Goal: Communication & Community: Ask a question

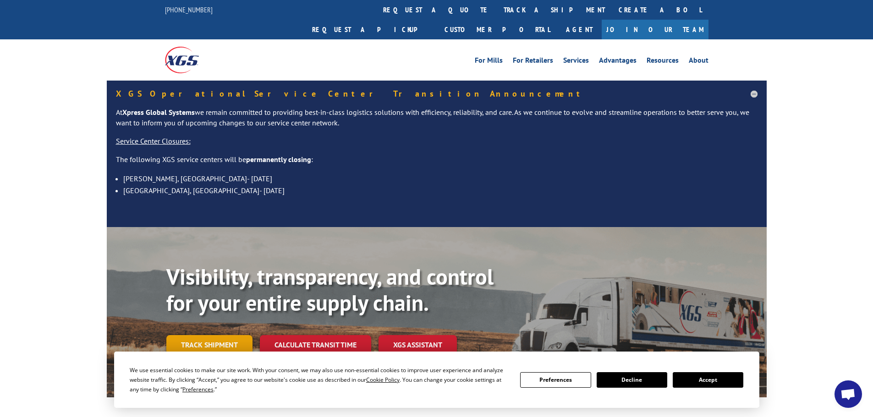
click at [221, 335] on link "Track shipment" at bounding box center [209, 344] width 86 height 19
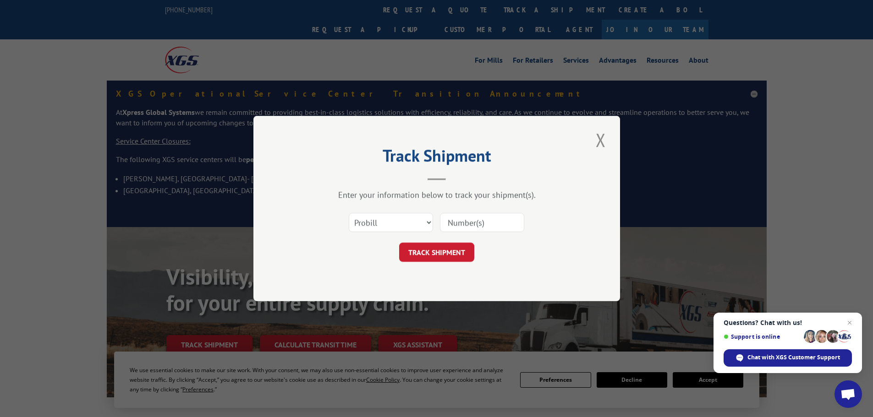
click at [480, 225] on input at bounding box center [482, 222] width 84 height 19
paste input "260380250811"
type input "260380250811"
click at [444, 254] on button "TRACK SHIPMENT" at bounding box center [436, 252] width 75 height 19
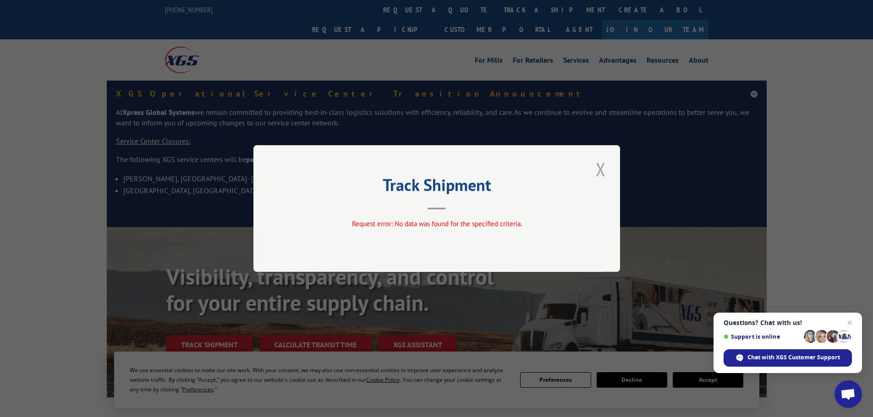
click at [601, 169] on button "Close modal" at bounding box center [601, 169] width 16 height 25
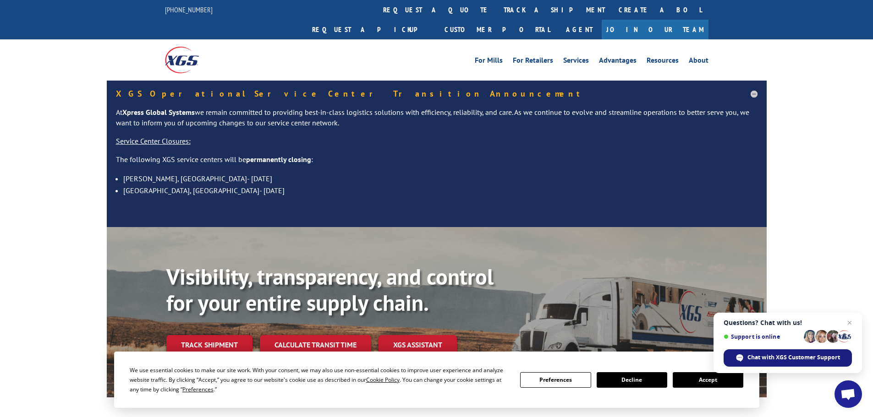
click at [816, 361] on span "Chat with XGS Customer Support" at bounding box center [793, 358] width 93 height 8
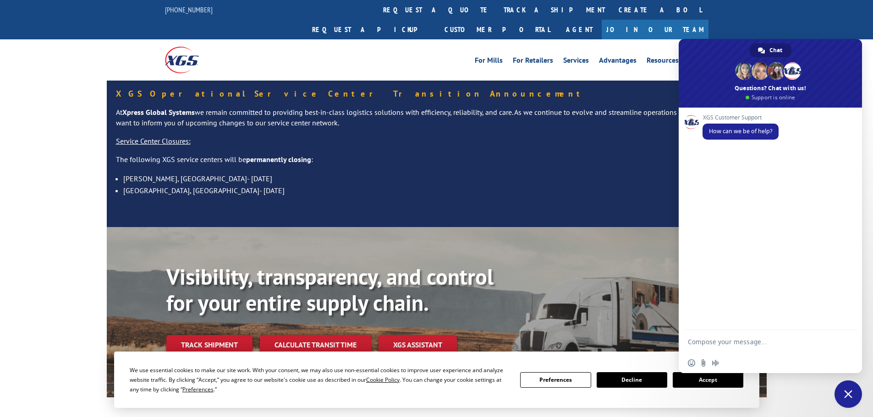
click at [734, 341] on textarea "Compose your message..." at bounding box center [761, 341] width 147 height 23
paste textarea "260380250811"
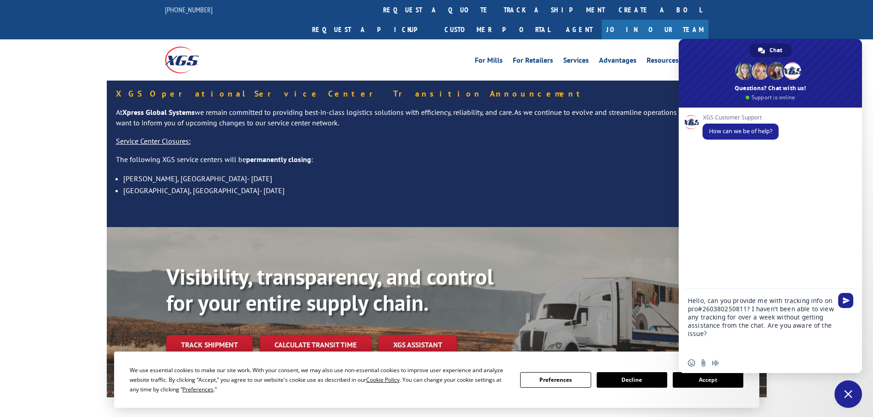
click at [707, 298] on textarea "Hello, can you provide me with tracking info on pro#260380250811? I haven't bee…" at bounding box center [761, 321] width 147 height 64
click at [816, 297] on textarea "Hello, my name is [PERSON_NAME] from Home Depot. can you provide me with tracki…" at bounding box center [761, 321] width 147 height 64
click at [738, 348] on textarea "Hello, my name is [PERSON_NAME] from Home Depot. Can you provide me with tracki…" at bounding box center [761, 321] width 147 height 64
type textarea "Hello, my name is [PERSON_NAME] from Home Depot. Can you provide me with tracki…"
click at [838, 292] on span "Send" at bounding box center [845, 292] width 15 height 15
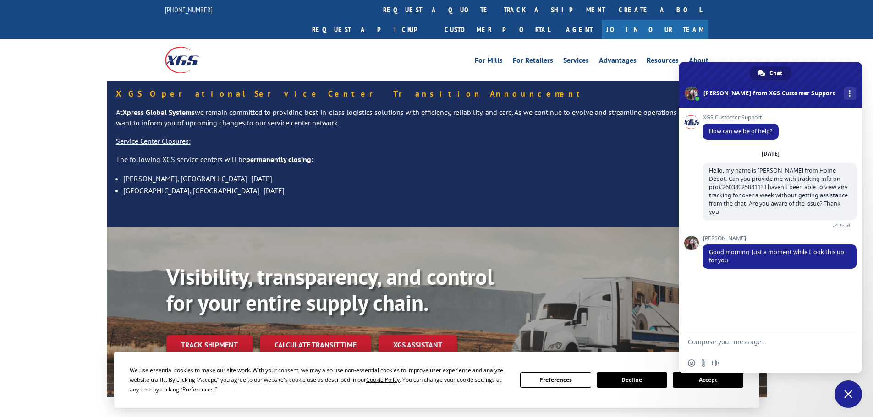
click at [696, 385] on button "Accept" at bounding box center [707, 380] width 71 height 16
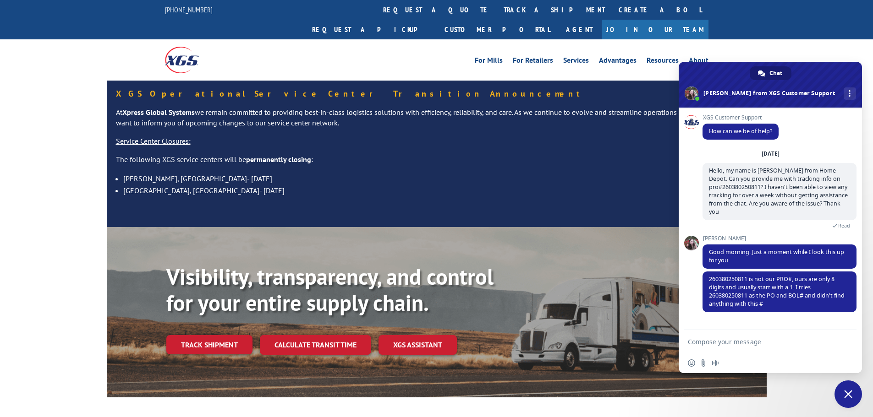
click at [749, 344] on textarea "Compose your message..." at bounding box center [761, 341] width 147 height 23
type textarea "I apologize, thank you for your time"
click at [842, 339] on span "Send" at bounding box center [845, 342] width 7 height 7
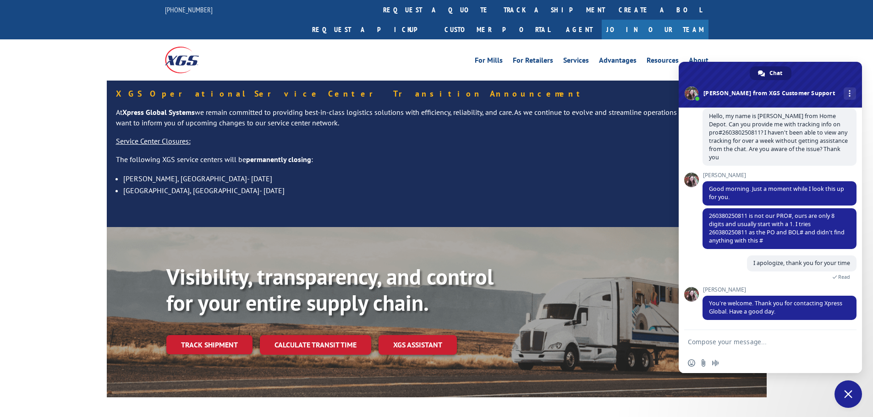
scroll to position [73, 0]
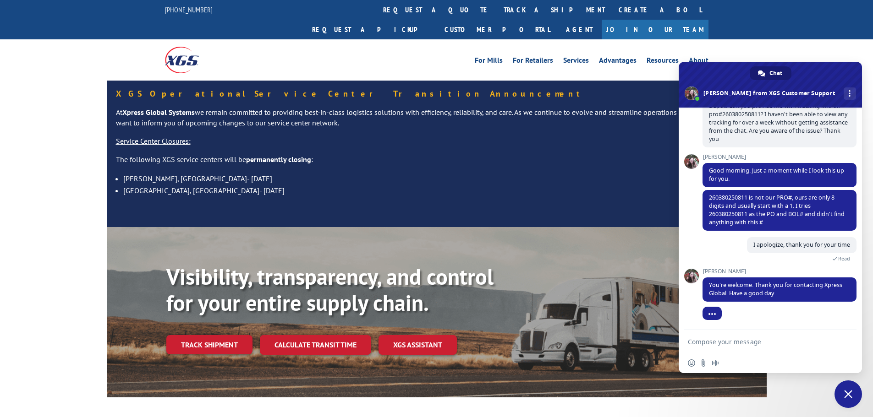
click at [735, 340] on textarea "Compose your message..." at bounding box center [761, 341] width 147 height 23
type textarea "You too"
click at [847, 346] on span "Send" at bounding box center [845, 341] width 15 height 15
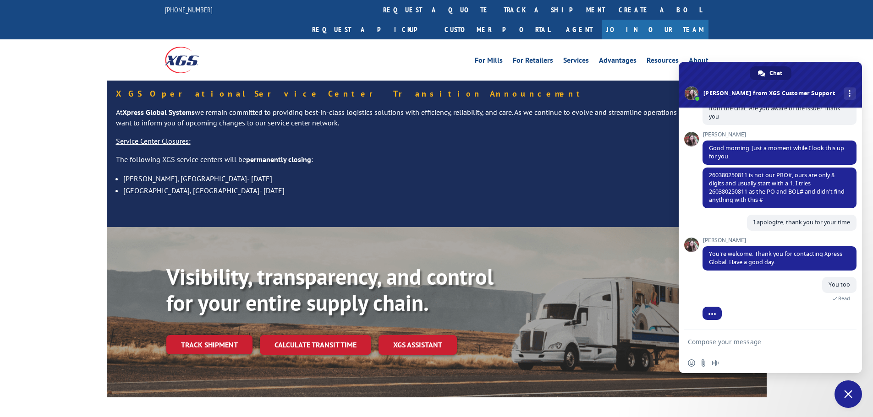
scroll to position [109, 0]
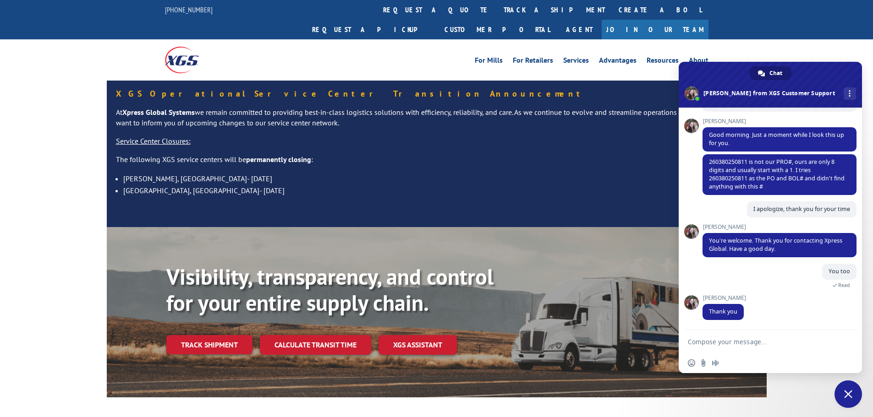
click at [849, 395] on span "Close chat" at bounding box center [848, 394] width 8 height 8
